Goal: Task Accomplishment & Management: Use online tool/utility

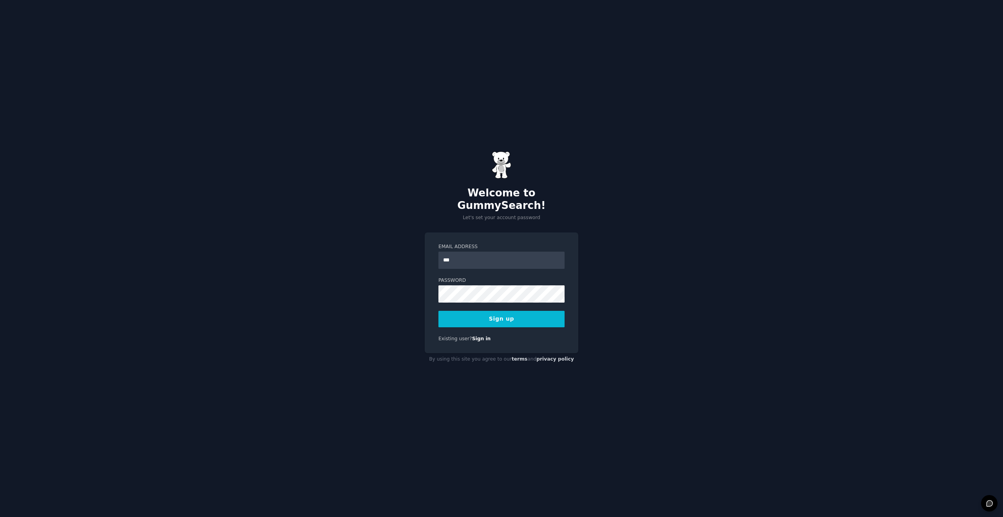
type input "**********"
click at [537, 312] on button "Sign up" at bounding box center [502, 319] width 126 height 16
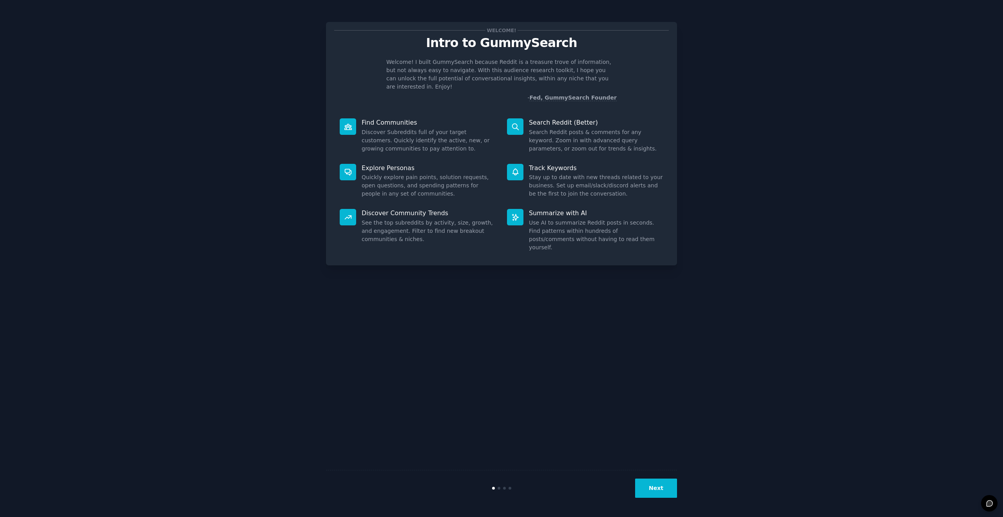
click at [668, 488] on button "Next" at bounding box center [656, 488] width 42 height 19
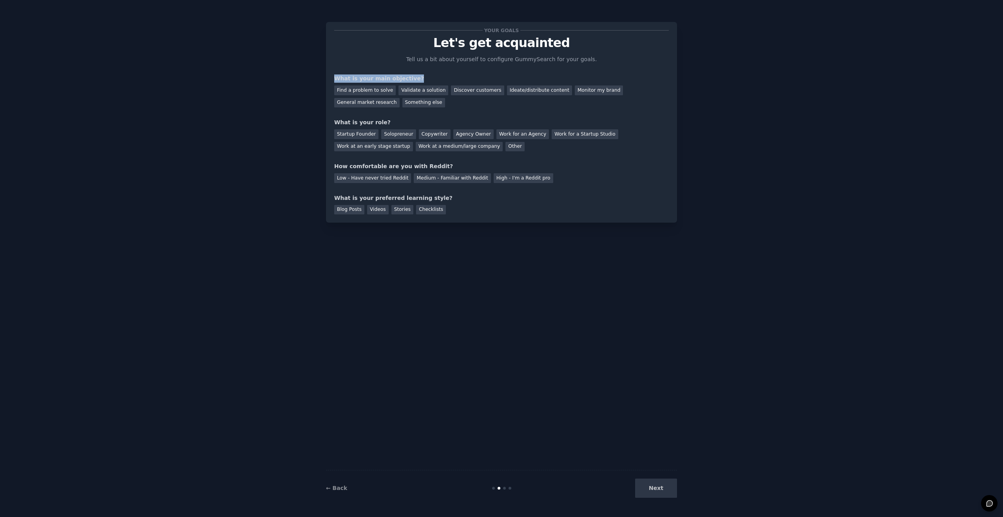
drag, startPoint x: 334, startPoint y: 76, endPoint x: 455, endPoint y: 76, distance: 120.3
click at [455, 76] on div "What is your main objective?" at bounding box center [501, 78] width 335 height 8
click at [459, 69] on div "Your goals Let's get acquainted Tell us a bit about yourself to configure Gummy…" at bounding box center [501, 122] width 335 height 184
click at [381, 92] on div "Find a problem to solve" at bounding box center [365, 90] width 62 height 10
click at [364, 132] on div "Startup Founder" at bounding box center [356, 134] width 44 height 10
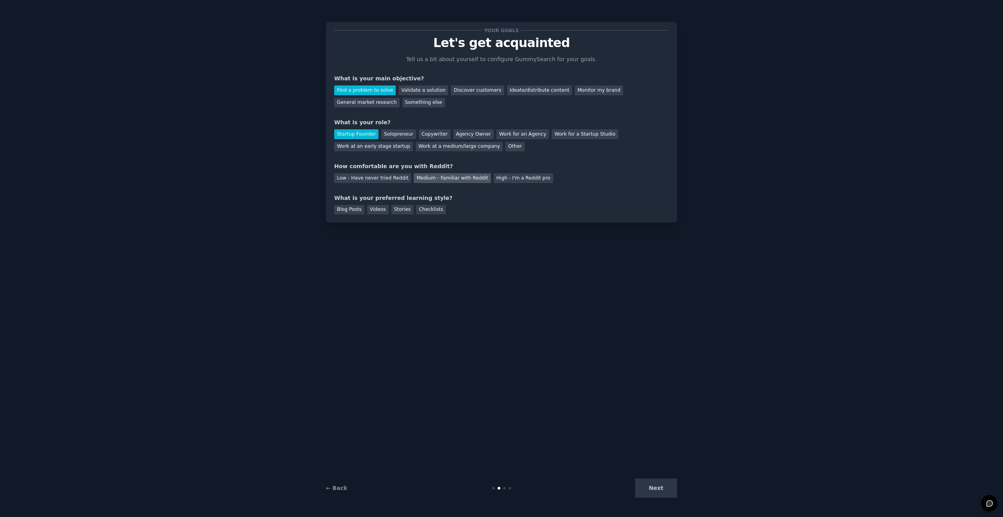
click at [434, 182] on div "Medium - Familiar with Reddit" at bounding box center [452, 178] width 77 height 10
click at [350, 212] on div "Blog Posts" at bounding box center [349, 210] width 30 height 10
click at [381, 210] on div "Videos" at bounding box center [378, 210] width 22 height 10
click at [407, 210] on div "Stories" at bounding box center [403, 210] width 22 height 10
click at [439, 210] on div "Checklists" at bounding box center [431, 210] width 30 height 10
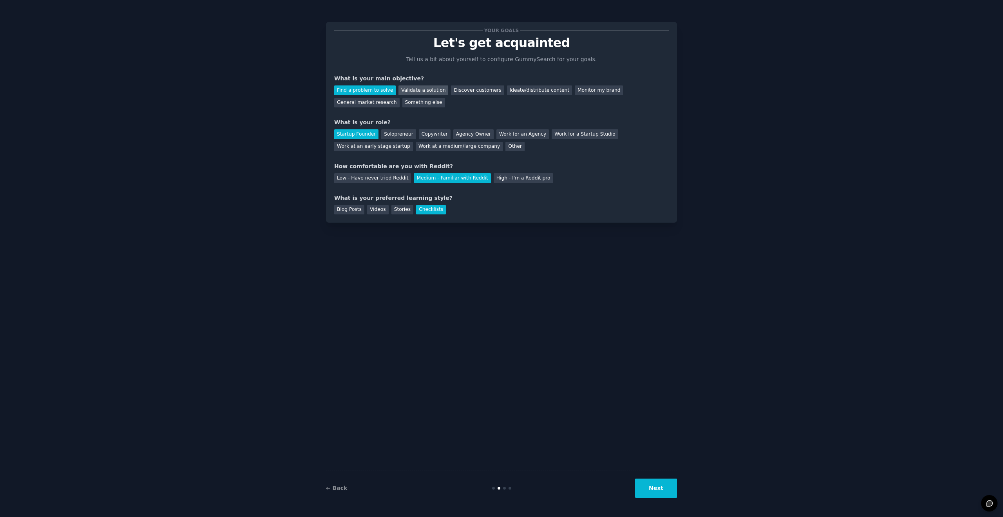
click at [423, 92] on div "Validate a solution" at bounding box center [424, 90] width 50 height 10
click at [361, 88] on div "Find a problem to solve" at bounding box center [365, 90] width 62 height 10
click at [516, 199] on div "What is your preferred learning style?" at bounding box center [501, 198] width 335 height 8
click at [356, 212] on div "Blog Posts" at bounding box center [349, 210] width 30 height 10
click at [654, 489] on button "Next" at bounding box center [656, 488] width 42 height 19
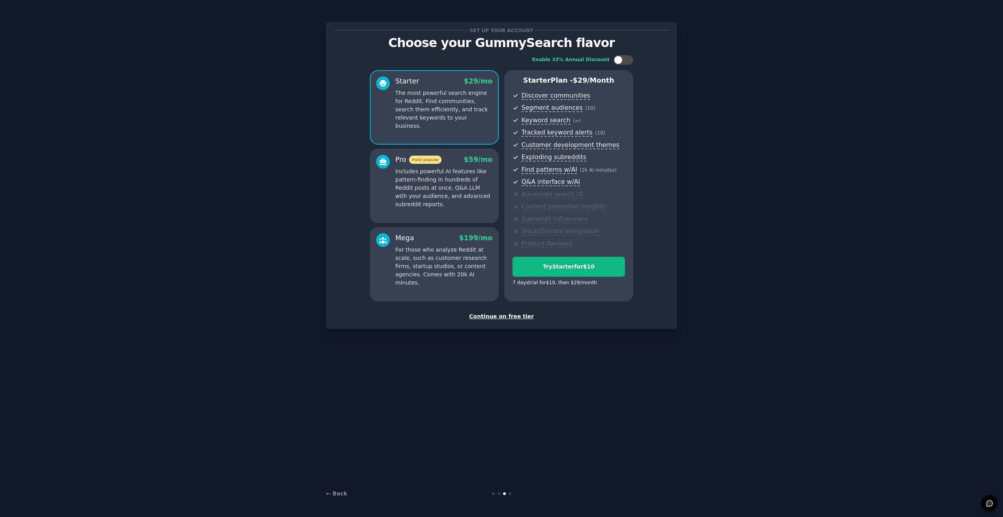
click at [504, 320] on div "Continue on free tier" at bounding box center [501, 316] width 335 height 8
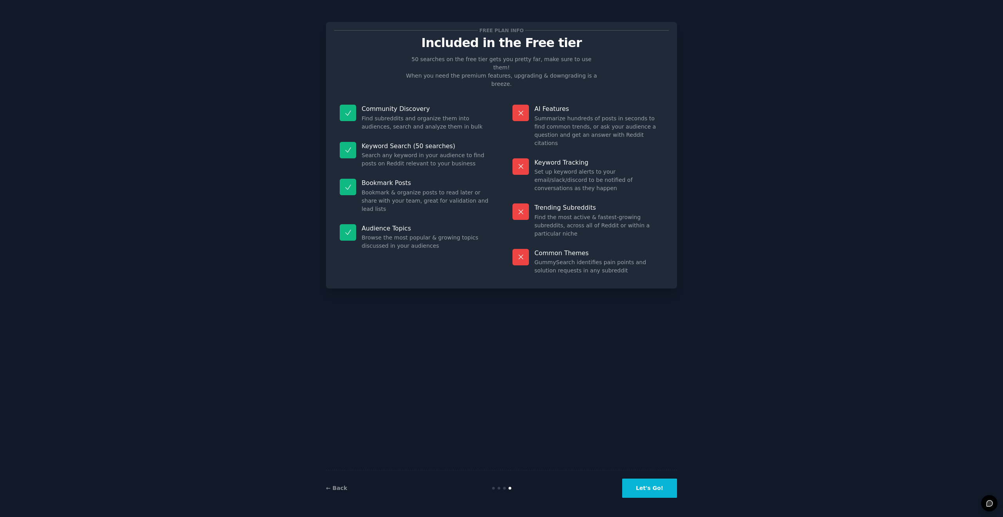
click at [651, 485] on button "Let's Go!" at bounding box center [649, 488] width 55 height 19
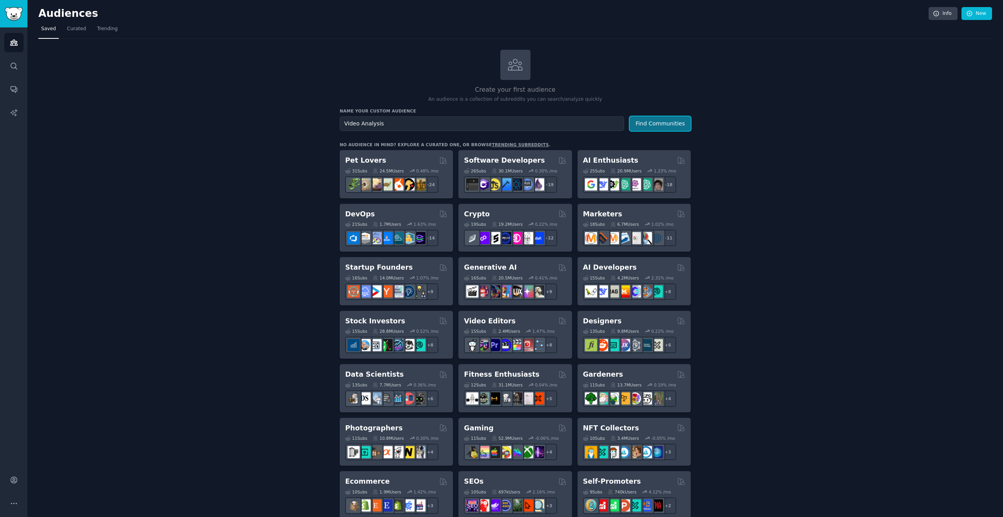
click at [675, 124] on button "Find Communities" at bounding box center [660, 123] width 61 height 15
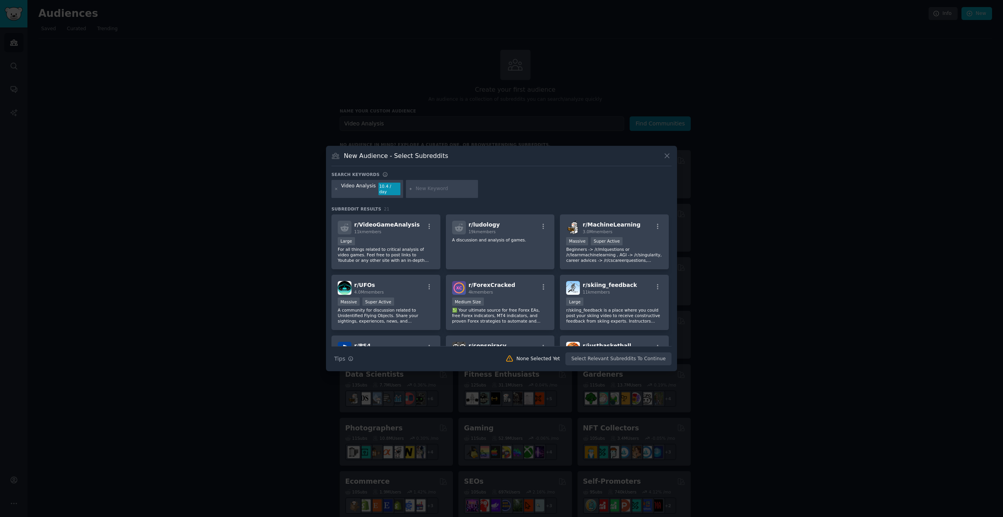
click at [662, 160] on div "New Audience - Select Subreddits" at bounding box center [502, 158] width 340 height 15
click at [664, 159] on icon at bounding box center [667, 156] width 8 height 8
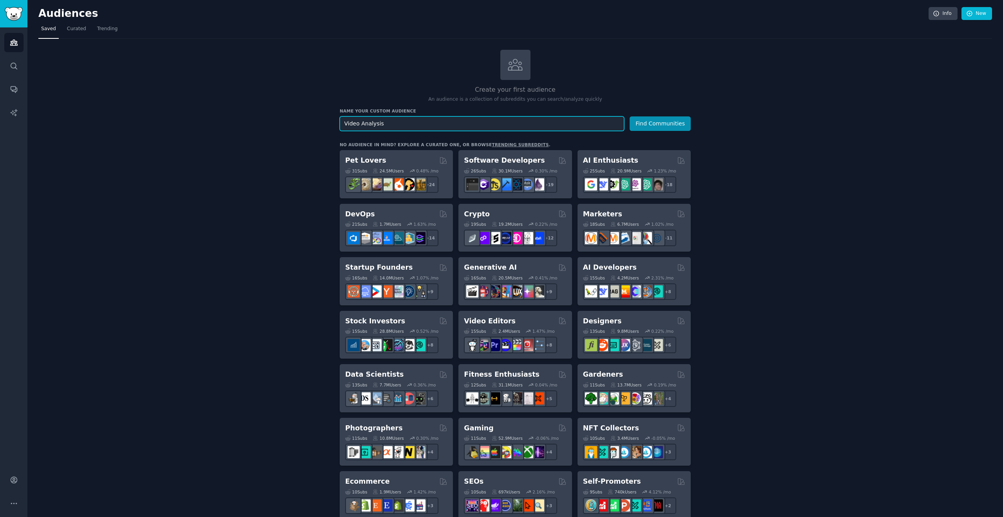
drag, startPoint x: 361, startPoint y: 123, endPoint x: 425, endPoint y: 122, distance: 64.3
click at [425, 122] on input "Video Analysis" at bounding box center [482, 123] width 285 height 15
type input "Video transcribing"
click at [630, 116] on button "Find Communities" at bounding box center [660, 123] width 61 height 15
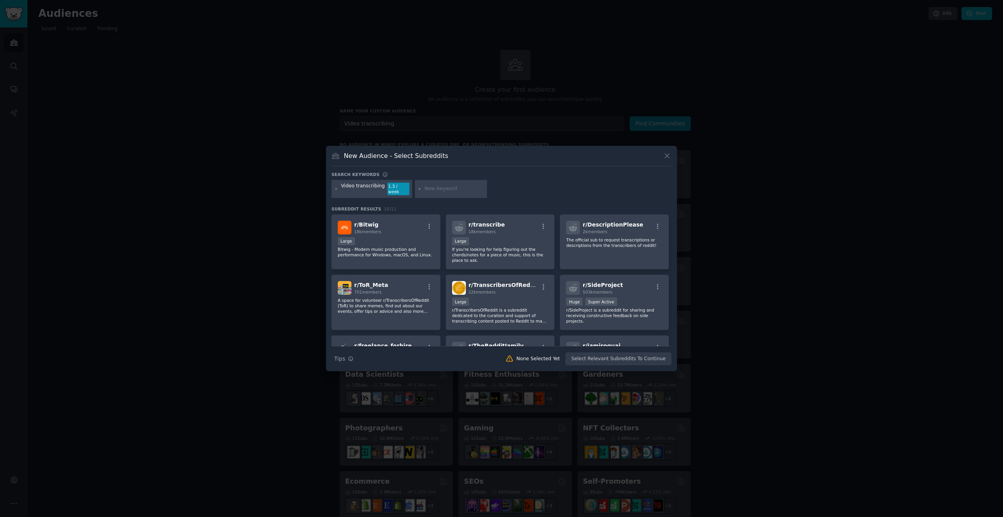
click at [664, 158] on icon at bounding box center [667, 156] width 8 height 8
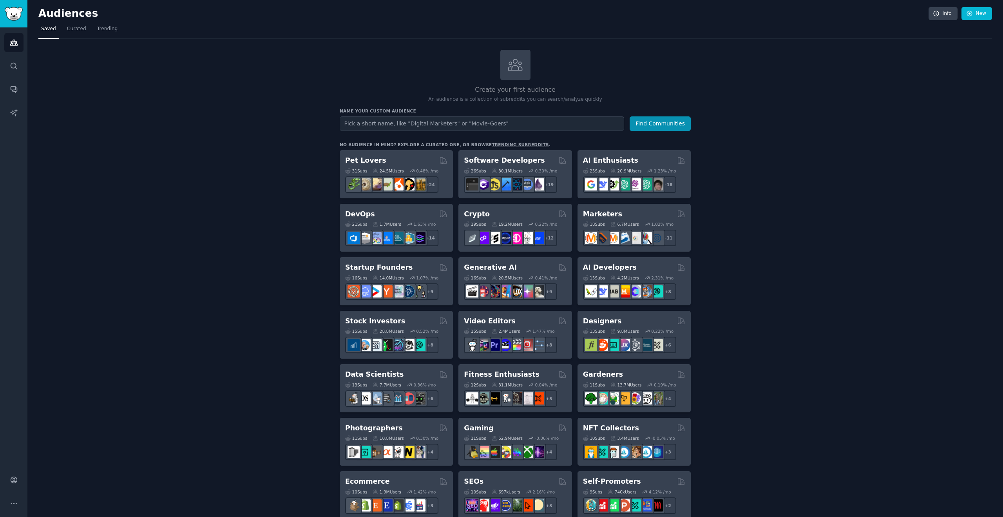
click at [189, 36] on nav "Saved Curated Trending" at bounding box center [515, 31] width 954 height 16
click at [318, 23] on nav "Saved Curated Trending" at bounding box center [515, 31] width 954 height 16
